Goal: Information Seeking & Learning: Learn about a topic

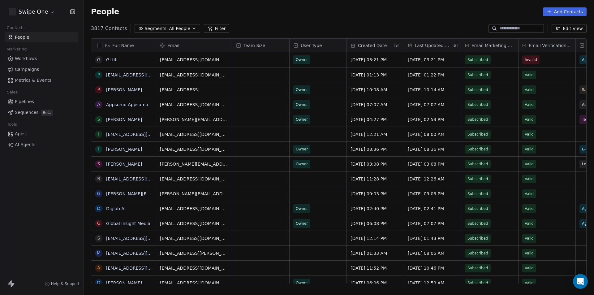
scroll to position [255, 506]
click at [46, 12] on html "Swipe One Contacts People Marketing Workflows Campaigns Metrics & Events Sales …" at bounding box center [297, 147] width 594 height 295
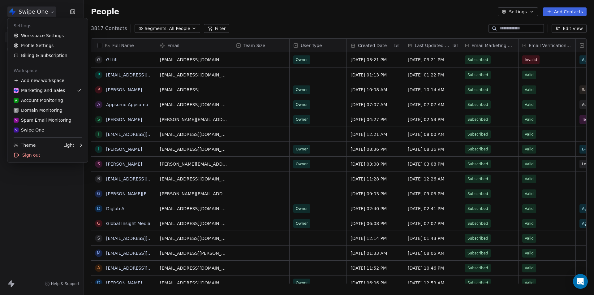
click at [50, 212] on html "Swipe One Contacts People Marketing Workflows Campaigns Metrics & Events Sales …" at bounding box center [297, 147] width 594 height 295
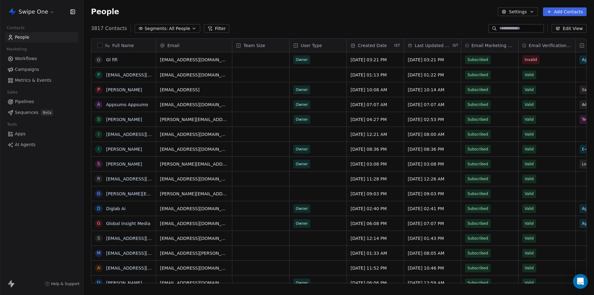
click at [211, 27] on button "Filter" at bounding box center [217, 28] width 26 height 9
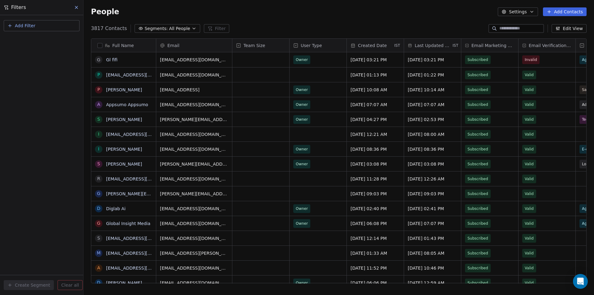
click at [24, 28] on span "Add Filter" at bounding box center [25, 26] width 20 height 6
click at [24, 40] on span "Contact properties" at bounding box center [30, 40] width 40 height 6
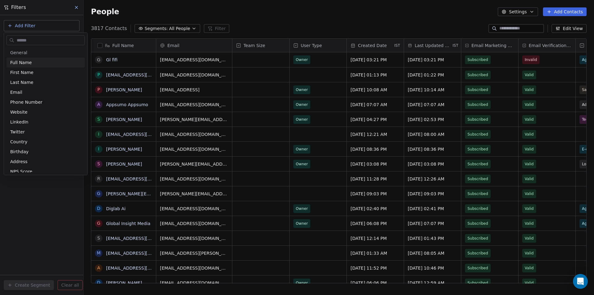
click at [24, 40] on input "text" at bounding box center [49, 40] width 69 height 9
type input "***"
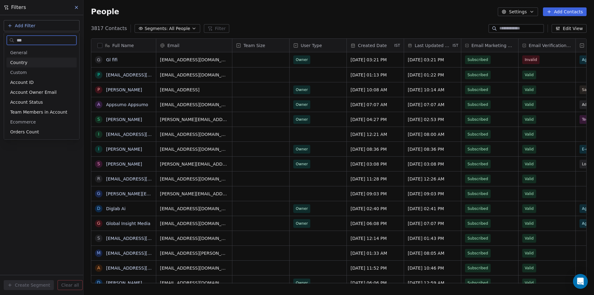
click at [23, 66] on div "Country" at bounding box center [41, 63] width 70 height 10
click at [22, 64] on div "Is" at bounding box center [41, 66] width 65 height 10
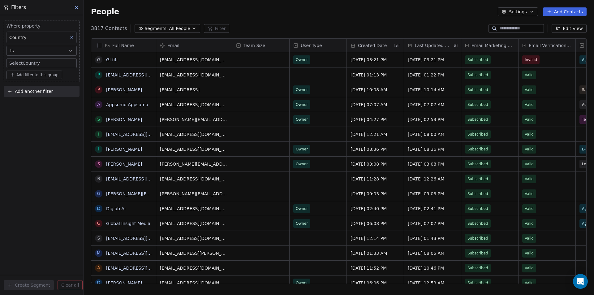
click at [29, 63] on body "Swipe One Contacts People Marketing Workflows Campaigns Metrics & Events Sales …" at bounding box center [297, 147] width 594 height 295
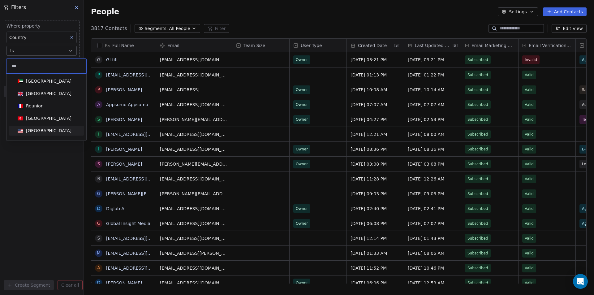
type input "***"
click at [41, 131] on div "United States" at bounding box center [48, 130] width 45 height 6
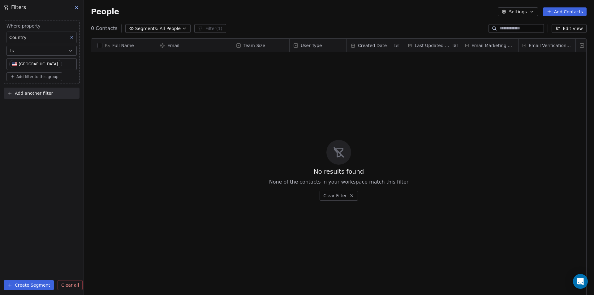
click at [193, 123] on div "No results found None of the contacts in your workspace match this filter Clear…" at bounding box center [338, 170] width 495 height 233
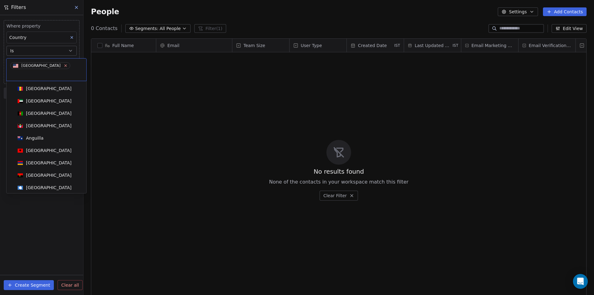
click at [63, 66] on icon at bounding box center [65, 65] width 4 height 4
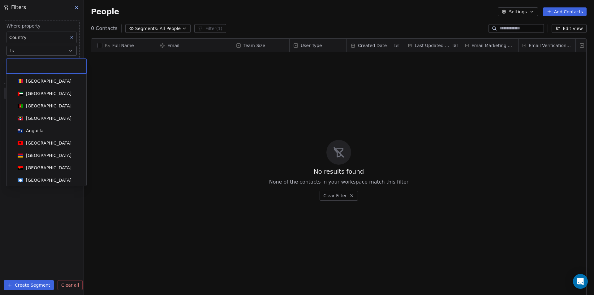
click at [31, 65] on input at bounding box center [46, 65] width 72 height 7
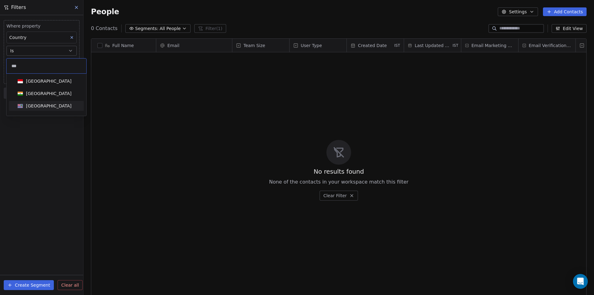
type input "***"
click at [47, 96] on div "[GEOGRAPHIC_DATA]" at bounding box center [46, 93] width 62 height 7
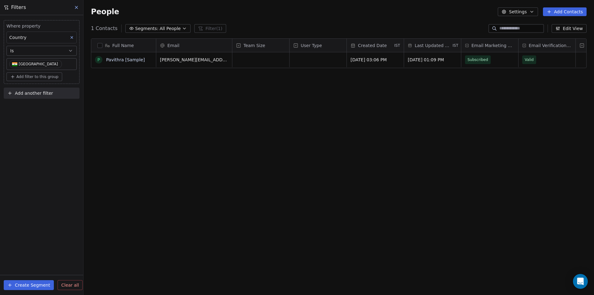
click at [77, 6] on icon at bounding box center [76, 7] width 5 height 5
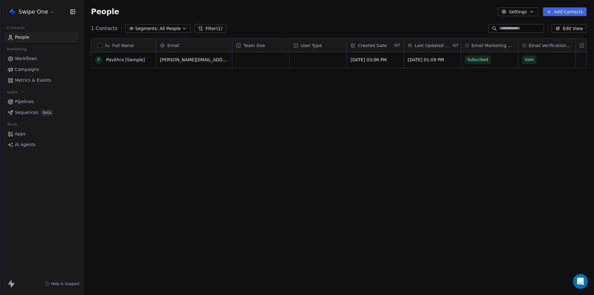
click at [45, 12] on html "Swipe One Contacts People Marketing Workflows Campaigns Metrics & Events Sales …" at bounding box center [297, 147] width 594 height 295
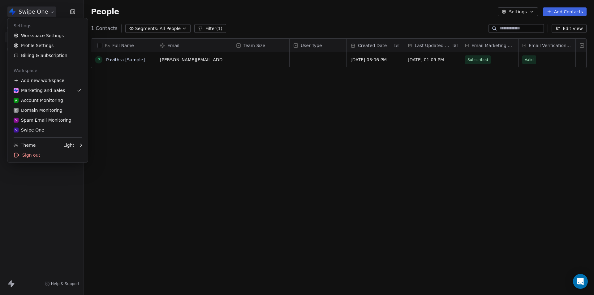
click at [169, 127] on html "Swipe One Contacts People Marketing Workflows Campaigns Metrics & Events Sales …" at bounding box center [297, 147] width 594 height 295
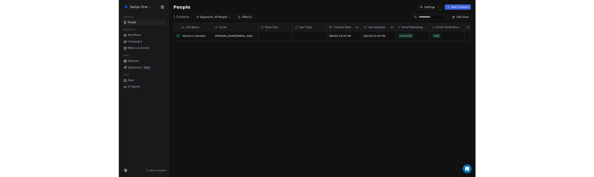
scroll to position [151, 506]
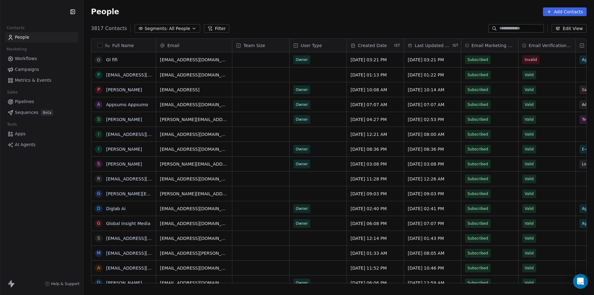
scroll to position [255, 506]
drag, startPoint x: 92, startPoint y: 29, endPoint x: 101, endPoint y: 28, distance: 9.3
click at [101, 28] on span "3817 Contacts" at bounding box center [109, 28] width 36 height 7
click at [209, 31] on button "Filter" at bounding box center [217, 28] width 26 height 9
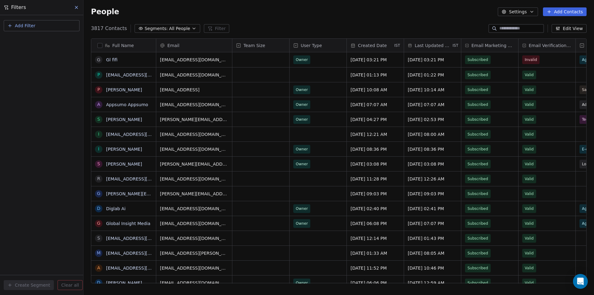
click at [18, 25] on span "Add Filter" at bounding box center [25, 26] width 20 height 6
click at [23, 39] on span "Contact properties" at bounding box center [30, 40] width 40 height 6
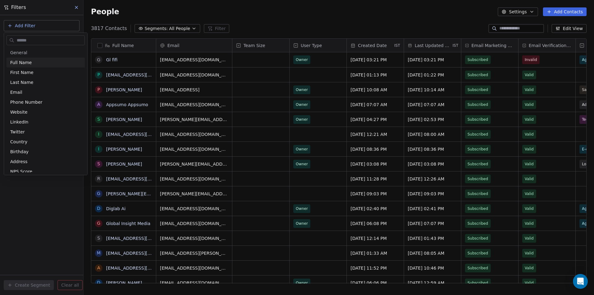
click at [24, 40] on input "text" at bounding box center [49, 40] width 69 height 9
type input "****"
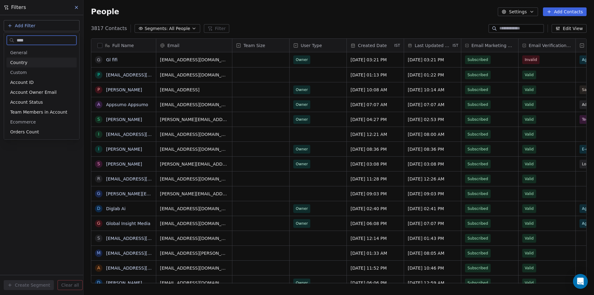
click at [25, 62] on span "Country" at bounding box center [18, 62] width 17 height 6
click at [23, 65] on div "Is" at bounding box center [41, 66] width 65 height 10
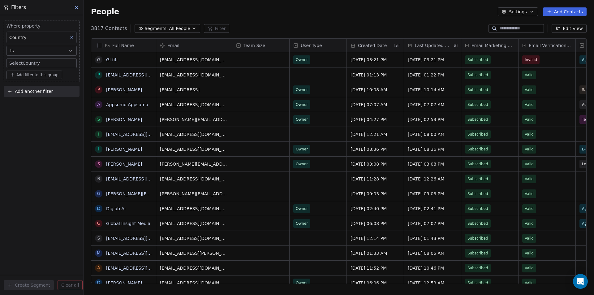
click at [28, 65] on body "Swipe One Contacts People Marketing Workflows Campaigns Metrics & Events Sales …" at bounding box center [297, 147] width 594 height 295
type input "***"
click at [28, 91] on div "[GEOGRAPHIC_DATA]" at bounding box center [48, 93] width 45 height 6
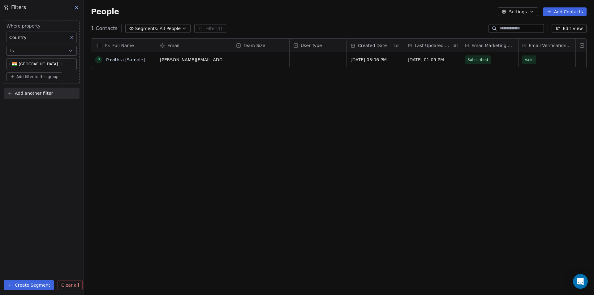
click at [243, 133] on div "Full Name P [PERSON_NAME] [Sample] Email Team Size User Type Created Date IST L…" at bounding box center [339, 163] width 510 height 260
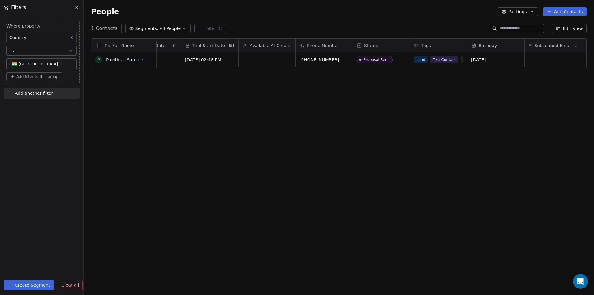
scroll to position [0, 696]
click at [77, 8] on icon at bounding box center [76, 7] width 5 height 5
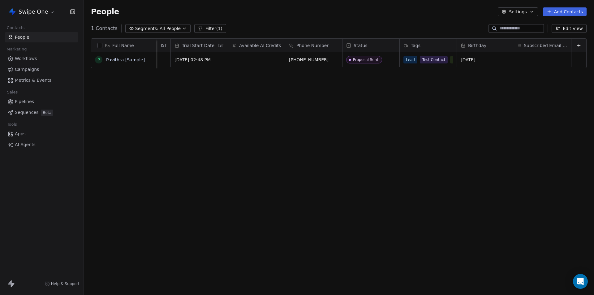
click at [41, 12] on html "Swipe One Contacts People Marketing Workflows Campaigns Metrics & Events Sales …" at bounding box center [297, 147] width 594 height 295
click at [254, 163] on html "Swipe One Contacts People Marketing Workflows Campaigns Metrics & Events Sales …" at bounding box center [297, 147] width 594 height 295
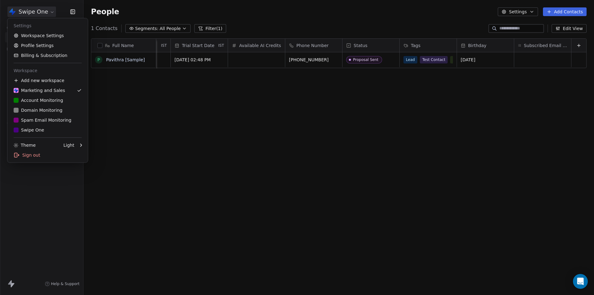
click at [43, 13] on html "Swipe One Contacts People Marketing Workflows Campaigns Metrics & Events Sales …" at bounding box center [297, 147] width 594 height 295
click at [186, 149] on html "Swipe One Contacts People Marketing Workflows Campaigns Metrics & Events Sales …" at bounding box center [297, 147] width 594 height 295
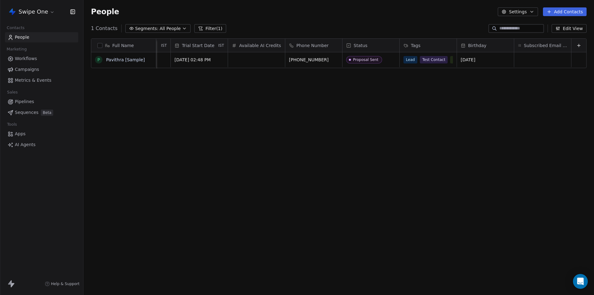
click at [206, 26] on button "Filter (1)" at bounding box center [210, 28] width 32 height 9
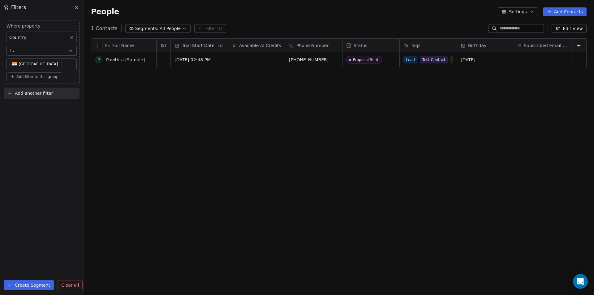
click at [72, 177] on span "Clear all" at bounding box center [70, 285] width 18 height 6
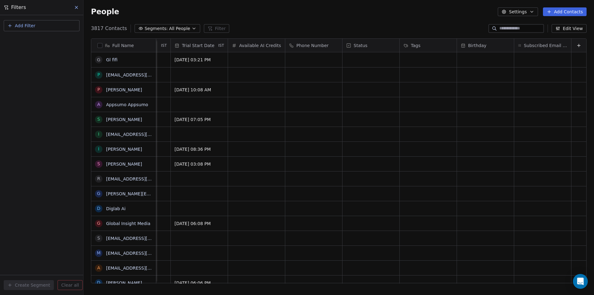
click at [75, 7] on icon at bounding box center [76, 7] width 5 height 5
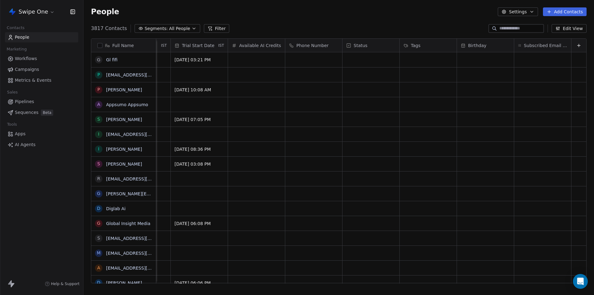
click at [45, 14] on html "Swipe One Contacts People Marketing Workflows Campaigns Metrics & Events Sales …" at bounding box center [297, 147] width 594 height 295
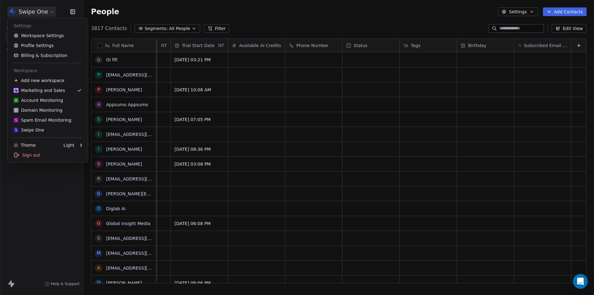
click at [35, 11] on html "Swipe One Contacts People Marketing Workflows Campaigns Metrics & Events Sales …" at bounding box center [297, 147] width 594 height 295
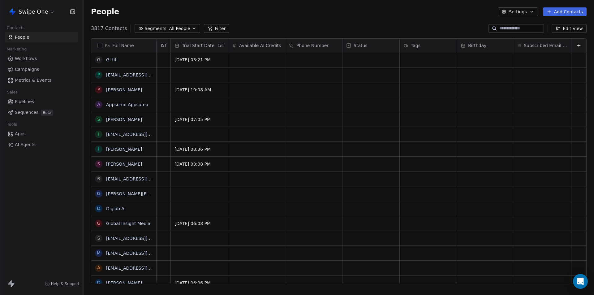
click at [35, 13] on html "Swipe One Contacts People Marketing Workflows Campaigns Metrics & Events Sales …" at bounding box center [297, 147] width 594 height 295
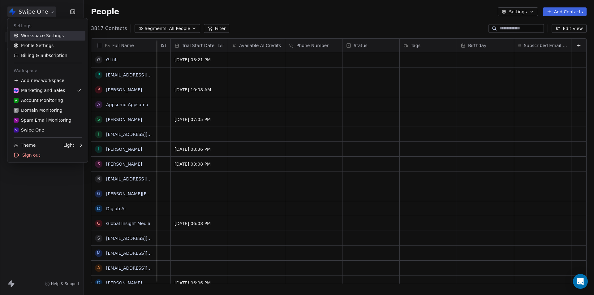
click at [40, 32] on link "Workspace Settings" at bounding box center [47, 36] width 75 height 10
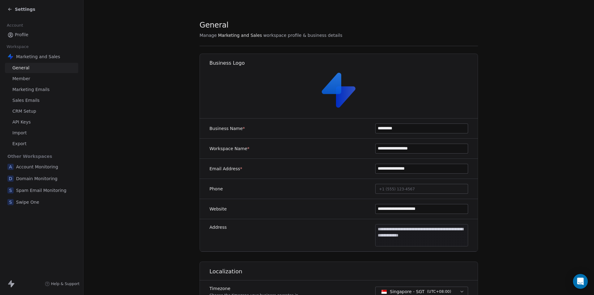
drag, startPoint x: 412, startPoint y: 129, endPoint x: 300, endPoint y: 147, distance: 113.4
click at [291, 125] on div "Business Name * *********" at bounding box center [339, 128] width 278 height 20
drag, startPoint x: 438, startPoint y: 148, endPoint x: 223, endPoint y: 131, distance: 215.6
click at [245, 134] on div "**********" at bounding box center [339, 184] width 278 height 133
click at [158, 145] on section "**********" at bounding box center [339, 265] width 510 height 530
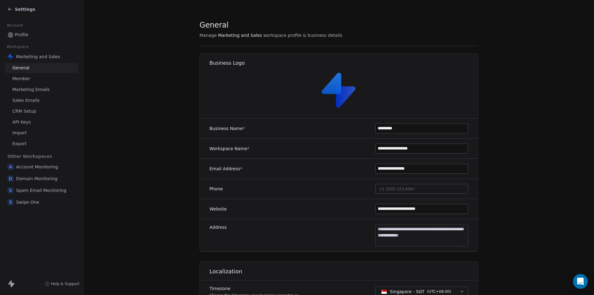
click at [9, 10] on icon at bounding box center [8, 9] width 1 height 1
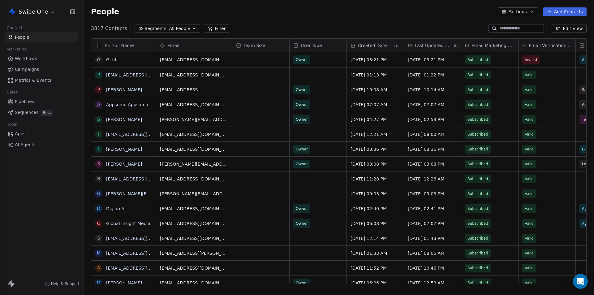
scroll to position [255, 506]
click at [46, 11] on html "Swipe One Contacts People Marketing Workflows Campaigns Metrics & Events Sales …" at bounding box center [297, 147] width 594 height 295
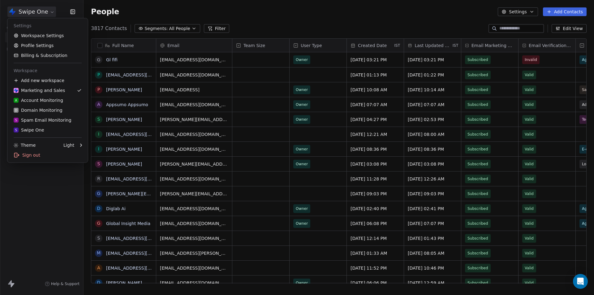
click at [65, 177] on html "Swipe One Contacts People Marketing Workflows Campaigns Metrics & Events Sales …" at bounding box center [297, 147] width 594 height 295
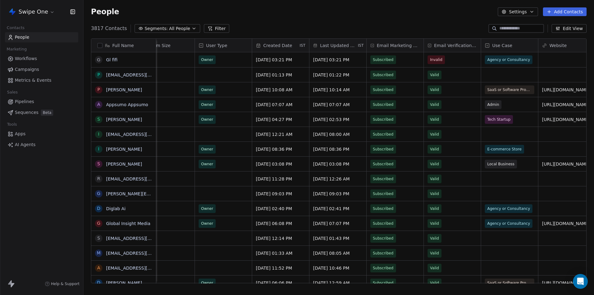
scroll to position [0, 98]
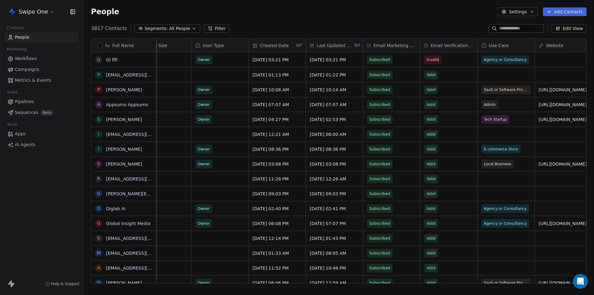
click at [560, 28] on icon "button" at bounding box center [557, 28] width 5 height 5
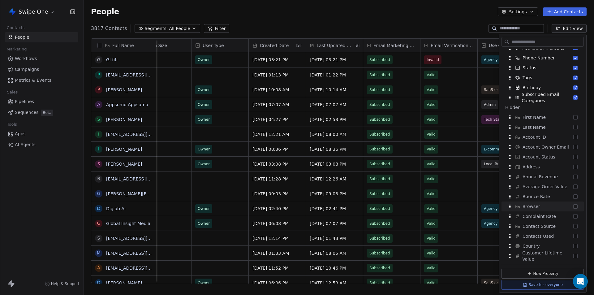
scroll to position [186, 0]
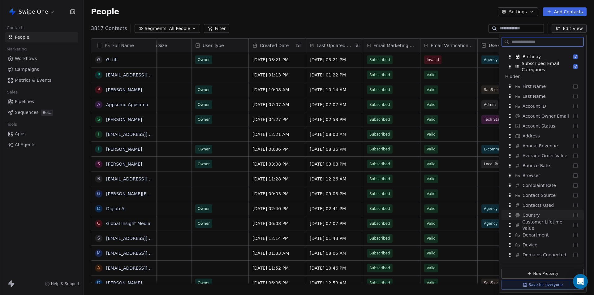
click at [573, 177] on button "Suggestions" at bounding box center [575, 215] width 4 height 4
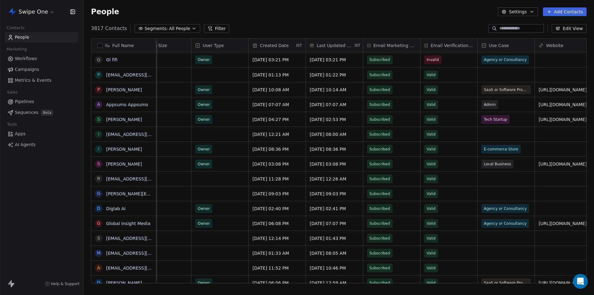
click at [444, 21] on div "People Settings Add Contacts" at bounding box center [339, 12] width 510 height 24
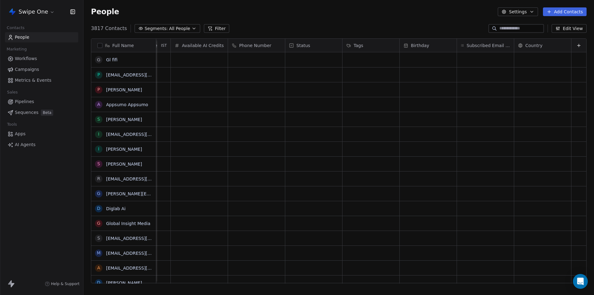
scroll to position [0, 753]
click at [573, 27] on button "Edit View" at bounding box center [569, 28] width 35 height 9
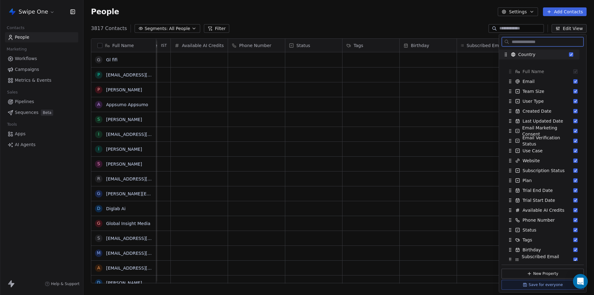
scroll to position [0, 0]
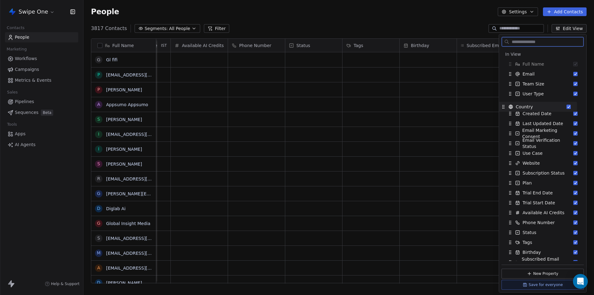
drag, startPoint x: 511, startPoint y: 201, endPoint x: 504, endPoint y: 108, distance: 93.7
click at [504, 108] on icon "Suggestions" at bounding box center [503, 106] width 5 height 5
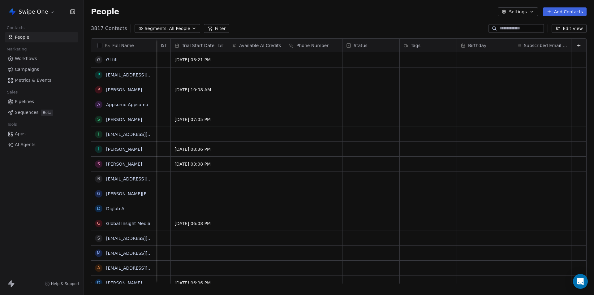
click at [436, 18] on div "People Settings Add Contacts" at bounding box center [339, 12] width 510 height 24
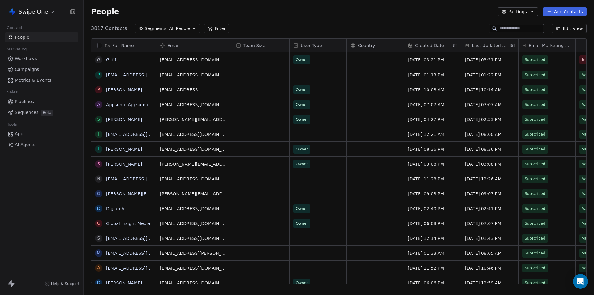
click at [23, 58] on span "Workflows" at bounding box center [26, 58] width 22 height 6
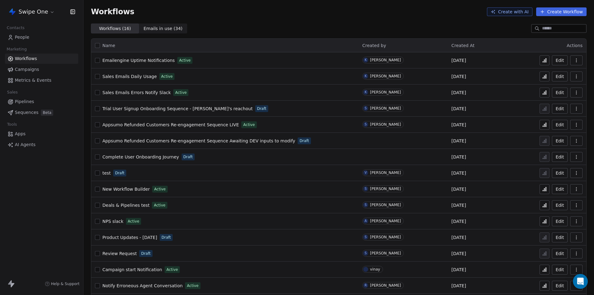
click at [22, 35] on span "People" at bounding box center [22, 37] width 15 height 6
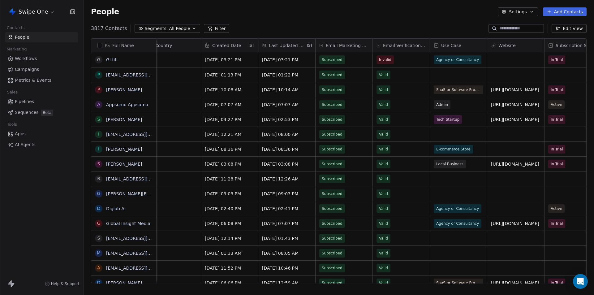
scroll to position [0, 211]
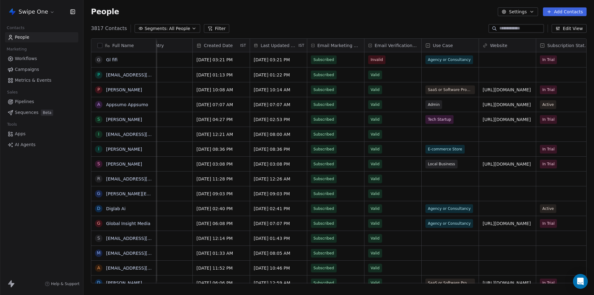
click at [206, 29] on button "Filter" at bounding box center [217, 28] width 26 height 9
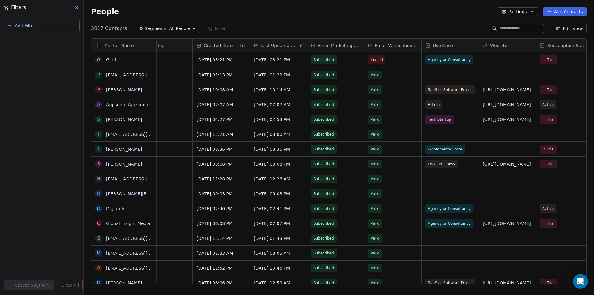
click at [42, 26] on button "Add Filter" at bounding box center [42, 25] width 76 height 11
click at [30, 43] on span "Contact properties" at bounding box center [30, 40] width 40 height 6
type input "***"
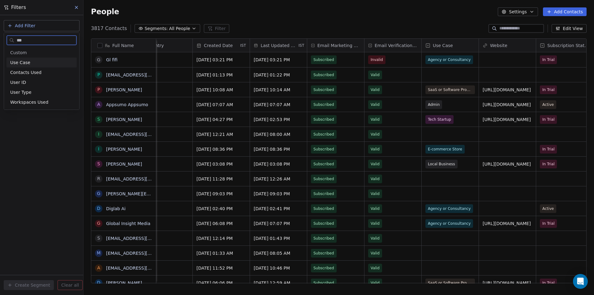
click at [28, 61] on span "Use Case" at bounding box center [20, 62] width 20 height 6
click at [22, 62] on div "Is" at bounding box center [41, 66] width 65 height 10
click at [30, 63] on body "Swipe One Contacts People Marketing Workflows Campaigns Metrics & Events Sales …" at bounding box center [297, 147] width 594 height 295
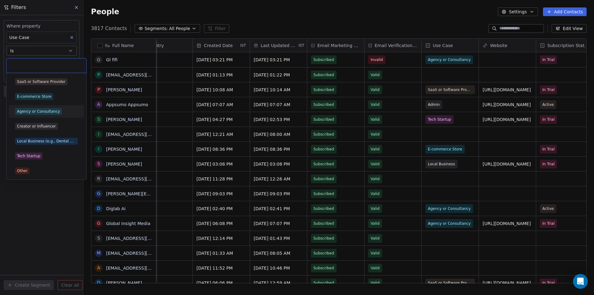
click at [36, 111] on div "Agency or Consultancy" at bounding box center [38, 112] width 43 height 6
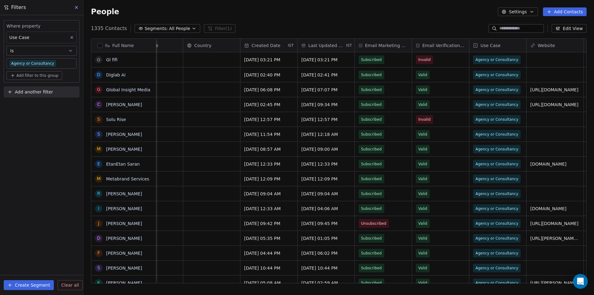
scroll to position [0, 0]
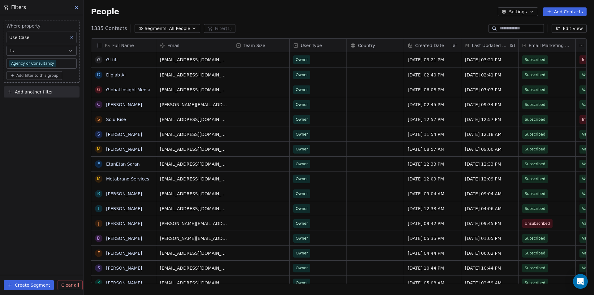
click at [25, 92] on span "Add another filter" at bounding box center [34, 92] width 38 height 6
click at [26, 108] on span "Contact properties" at bounding box center [30, 106] width 40 height 6
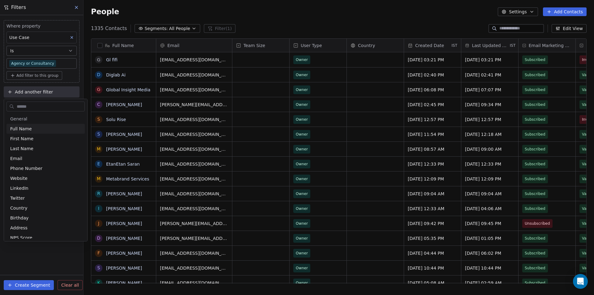
click at [33, 105] on input "text" at bounding box center [49, 106] width 69 height 9
type input "****"
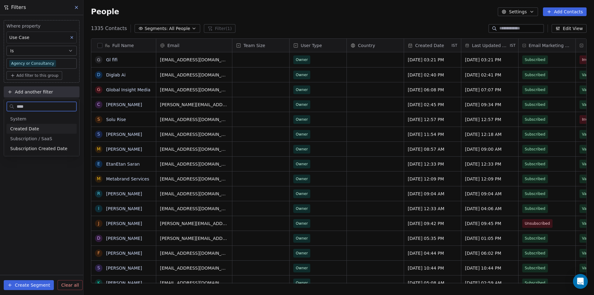
click at [29, 127] on span "Created Date" at bounding box center [24, 129] width 29 height 6
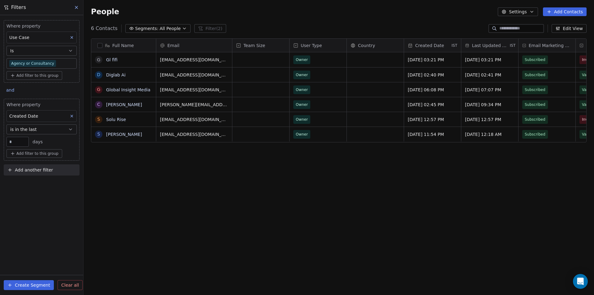
scroll to position [255, 506]
click at [67, 177] on div "Where property Use Case Is Agency or Consultancy Add filter to this group and W…" at bounding box center [41, 155] width 83 height 280
click at [153, 28] on span "Segments:" at bounding box center [146, 28] width 23 height 6
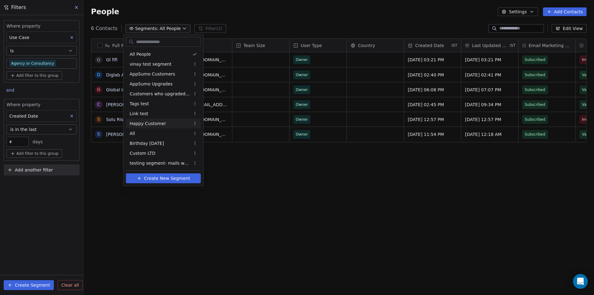
click at [144, 123] on span "Happy Customer" at bounding box center [148, 123] width 36 height 6
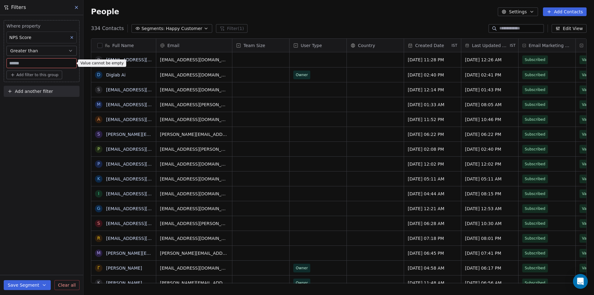
click at [76, 7] on icon at bounding box center [76, 7] width 2 height 2
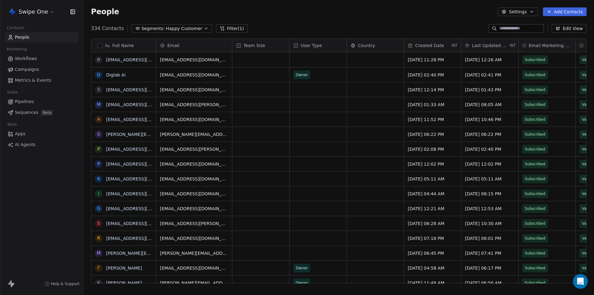
click at [166, 26] on span "Happy Customer" at bounding box center [184, 28] width 36 height 6
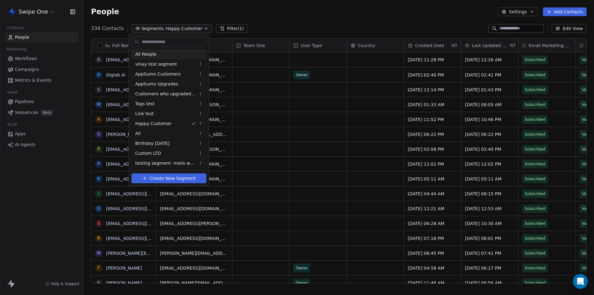
click at [147, 53] on span "All People" at bounding box center [145, 54] width 21 height 6
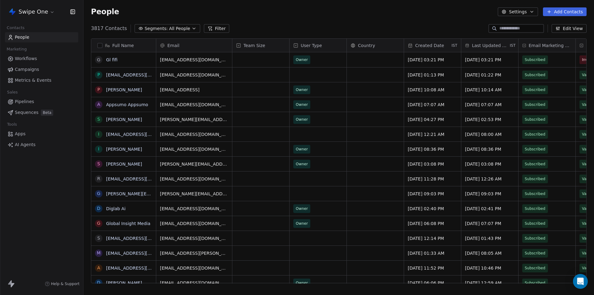
click at [207, 26] on button "Filter" at bounding box center [217, 28] width 26 height 9
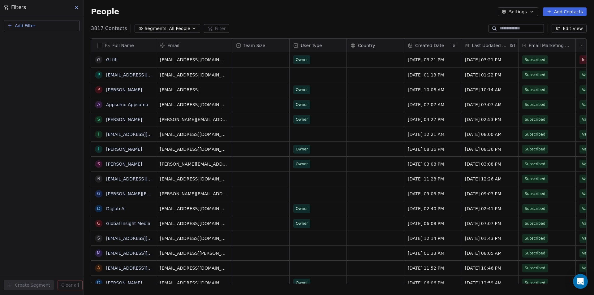
click at [76, 6] on icon at bounding box center [76, 7] width 5 height 5
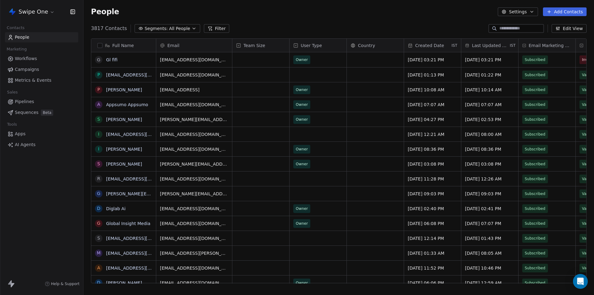
click at [158, 31] on span "Segments:" at bounding box center [155, 28] width 23 height 6
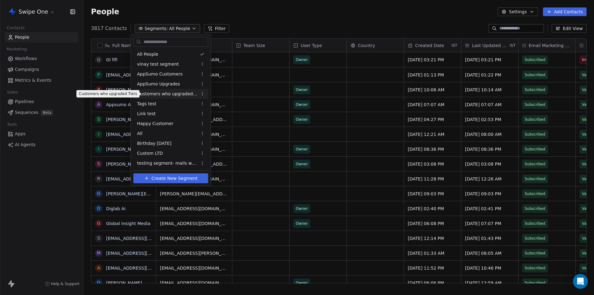
click at [152, 92] on span "Customers who upgraded Tiers" at bounding box center [167, 94] width 61 height 6
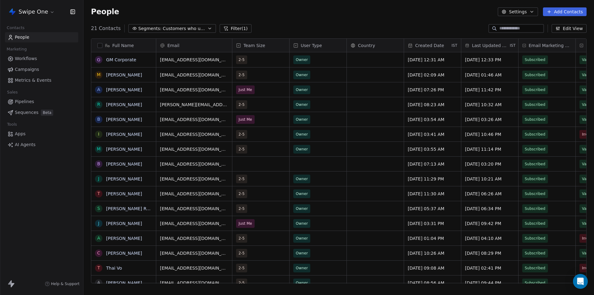
click at [230, 27] on button "Filter (1)" at bounding box center [236, 28] width 32 height 9
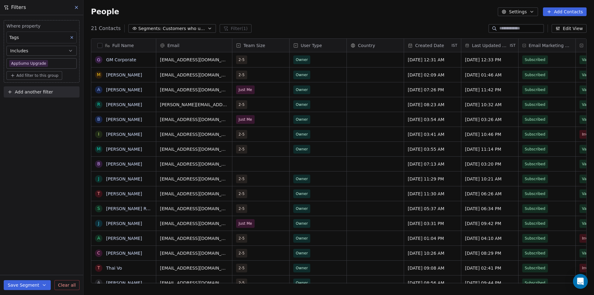
click at [77, 6] on icon at bounding box center [76, 7] width 5 height 5
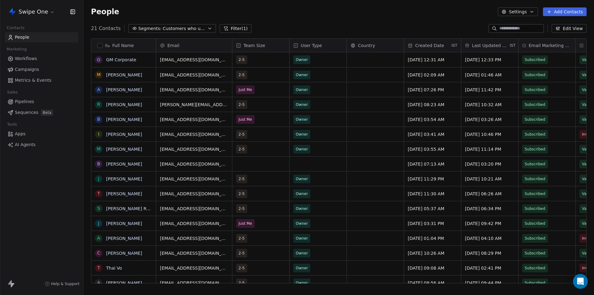
click at [314, 19] on div "People Settings Add Contacts" at bounding box center [339, 12] width 510 height 24
click at [183, 28] on span "Customers who upgraded Tiers" at bounding box center [184, 28] width 43 height 6
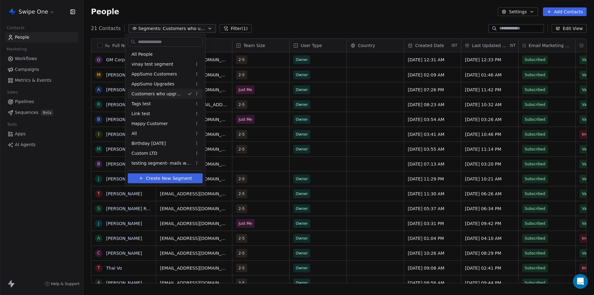
click at [271, 23] on html "Swipe One Contacts People Marketing Workflows Campaigns Metrics & Events Sales …" at bounding box center [297, 147] width 594 height 295
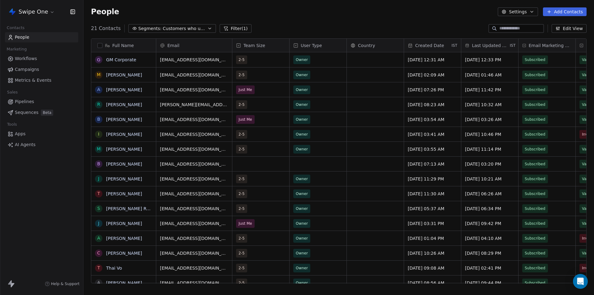
click at [230, 29] on button "Filter (1)" at bounding box center [236, 28] width 32 height 9
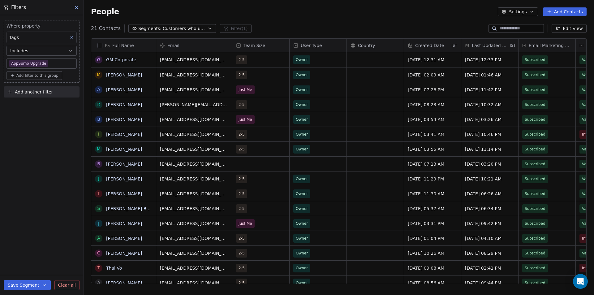
drag, startPoint x: 158, startPoint y: 9, endPoint x: 150, endPoint y: 27, distance: 19.9
click at [157, 9] on div "People Settings Add Contacts" at bounding box center [339, 11] width 496 height 9
click at [155, 29] on span "Segments:" at bounding box center [149, 28] width 23 height 6
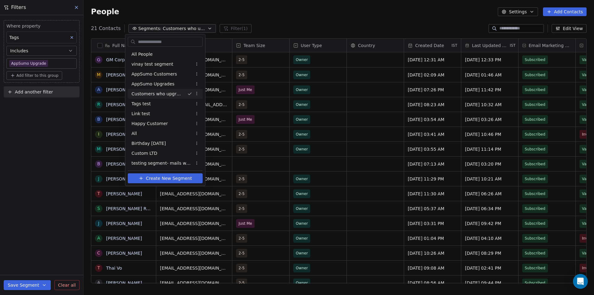
click at [27, 125] on html "Swipe One Contacts People Marketing Workflows Campaigns Metrics & Events Sales …" at bounding box center [297, 147] width 594 height 295
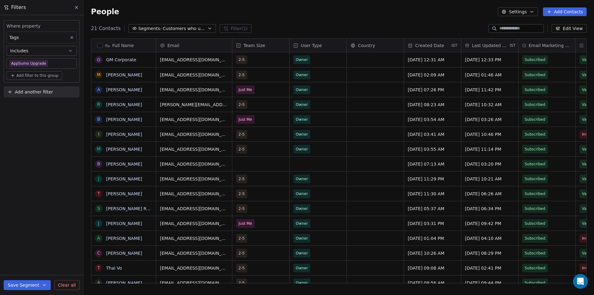
click at [76, 7] on icon at bounding box center [76, 7] width 5 height 5
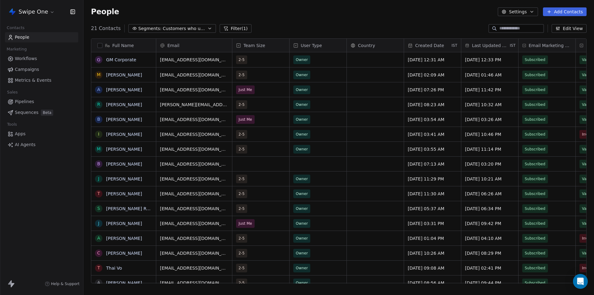
click at [510, 30] on input at bounding box center [520, 28] width 43 height 6
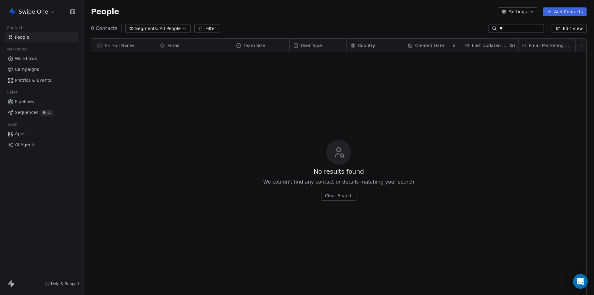
type input "*"
